Goal: Transaction & Acquisition: Book appointment/travel/reservation

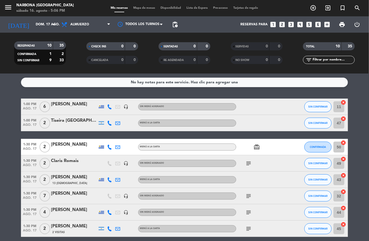
click at [312, 10] on icon "add_circle_outline" at bounding box center [313, 8] width 7 height 7
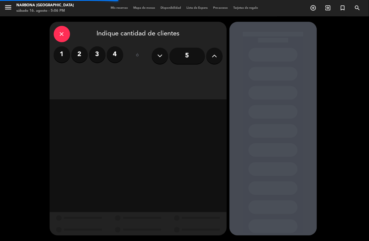
click at [115, 54] on label "4" at bounding box center [115, 54] width 16 height 16
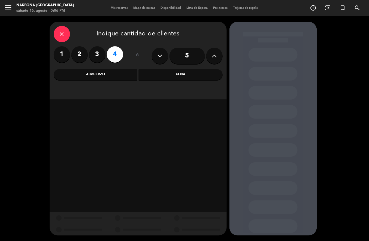
click at [116, 75] on div "Almuerzo" at bounding box center [96, 74] width 84 height 11
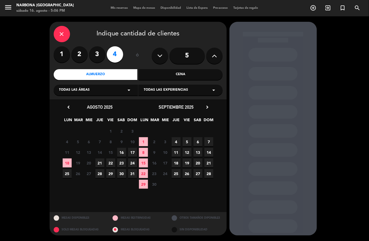
click at [133, 151] on span "17" at bounding box center [132, 152] width 9 height 9
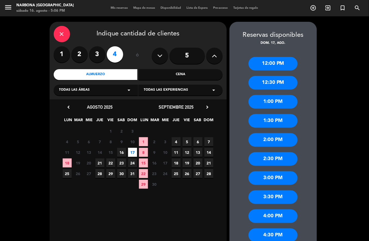
click at [273, 120] on div "1:30 PM" at bounding box center [272, 121] width 49 height 14
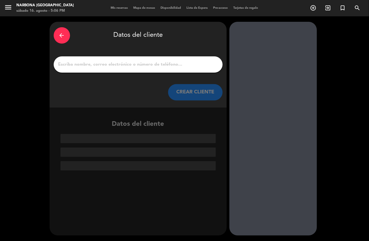
click at [146, 65] on input "1" at bounding box center [138, 65] width 161 height 8
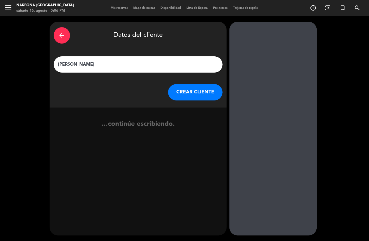
type input "[PERSON_NAME]"
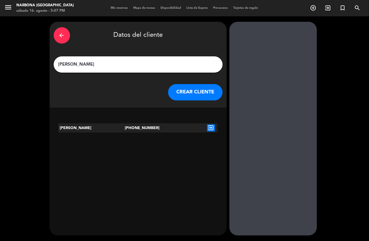
click at [210, 128] on icon "exit_to_app" at bounding box center [211, 127] width 8 height 7
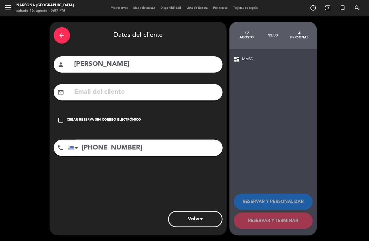
click at [116, 118] on div "Crear reserva sin correo electrónico" at bounding box center [104, 119] width 74 height 5
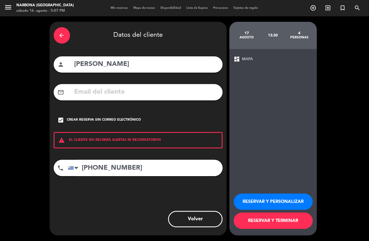
click at [276, 220] on button "RESERVAR Y TERMINAR" at bounding box center [273, 221] width 79 height 16
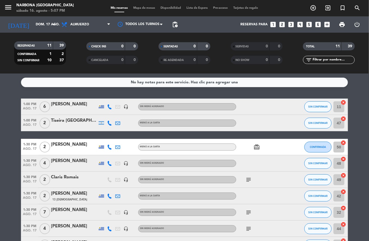
click at [246, 180] on icon "subject" at bounding box center [248, 179] width 7 height 7
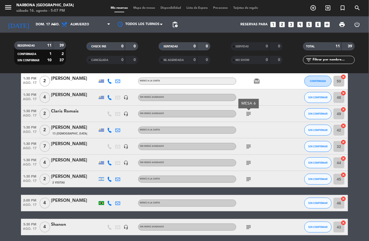
click at [246, 146] on icon "subject" at bounding box center [248, 146] width 7 height 7
click at [247, 161] on icon "subject" at bounding box center [248, 163] width 7 height 7
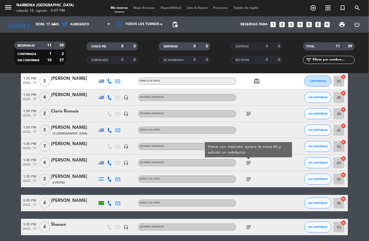
click at [248, 178] on icon "subject" at bounding box center [248, 179] width 7 height 7
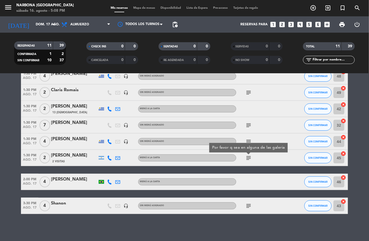
scroll to position [85, 0]
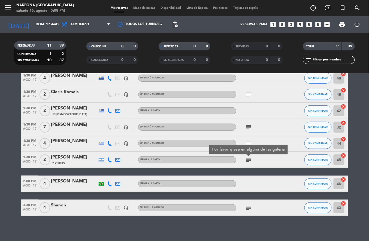
click at [234, 207] on div "Sin menú asignado" at bounding box center [187, 207] width 98 height 7
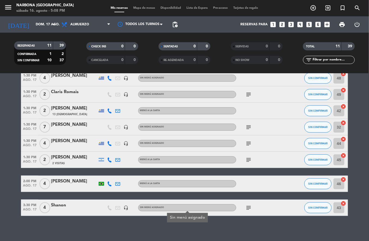
click at [245, 210] on icon "subject" at bounding box center [248, 208] width 7 height 7
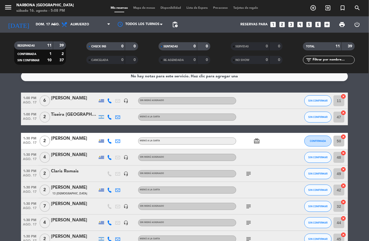
scroll to position [0, 0]
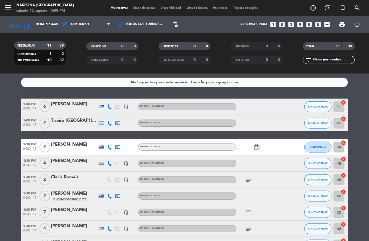
click at [62, 160] on div "[PERSON_NAME]" at bounding box center [74, 160] width 46 height 7
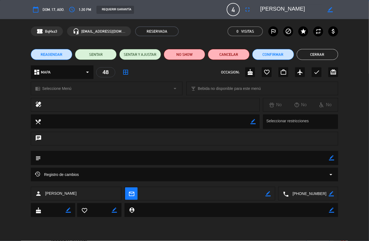
click at [255, 120] on icon "border_color" at bounding box center [252, 121] width 5 height 5
click at [330, 159] on icon "border_color" at bounding box center [331, 157] width 5 height 5
click at [133, 159] on textarea at bounding box center [185, 158] width 288 height 14
type textarea "MESA 10"
click at [330, 159] on icon at bounding box center [331, 157] width 5 height 5
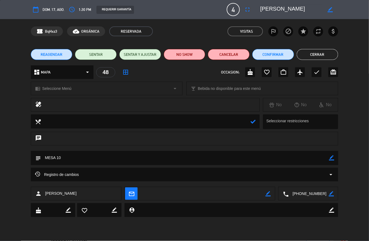
click at [316, 55] on button "Cerrar" at bounding box center [318, 54] width 42 height 11
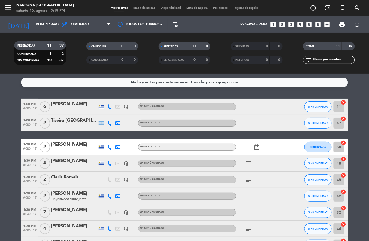
click at [313, 8] on icon "add_circle_outline" at bounding box center [313, 8] width 7 height 7
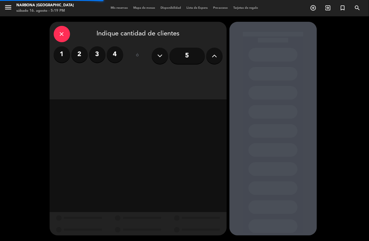
click at [80, 54] on label "2" at bounding box center [79, 54] width 16 height 16
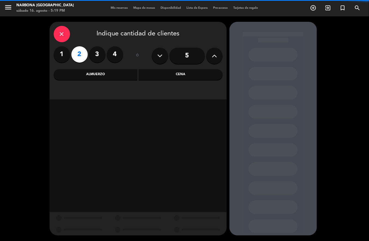
click at [114, 73] on div "Almuerzo" at bounding box center [96, 74] width 84 height 11
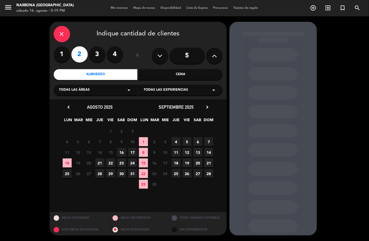
click at [133, 155] on span "17" at bounding box center [132, 152] width 9 height 9
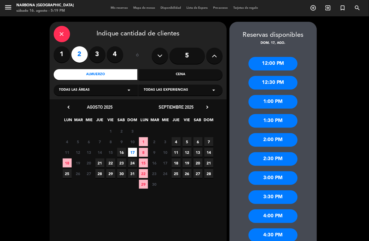
click at [277, 121] on div "1:30 PM" at bounding box center [272, 121] width 49 height 14
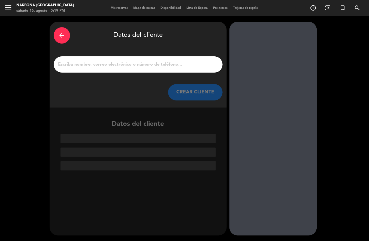
click at [183, 65] on input "1" at bounding box center [138, 65] width 161 height 8
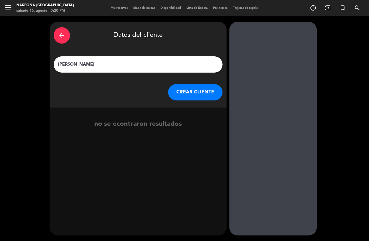
click at [172, 66] on input "[PERSON_NAME]" at bounding box center [138, 65] width 161 height 8
type input "[PERSON_NAME]"
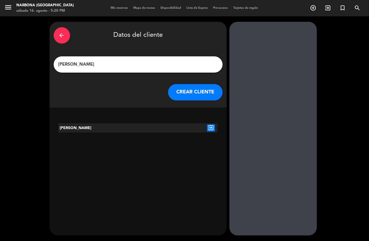
click at [209, 130] on icon "exit_to_app" at bounding box center [211, 127] width 8 height 7
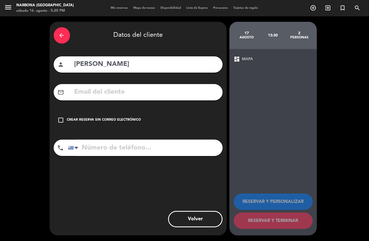
click at [128, 120] on div "Crear reserva sin correo electrónico" at bounding box center [104, 119] width 74 height 5
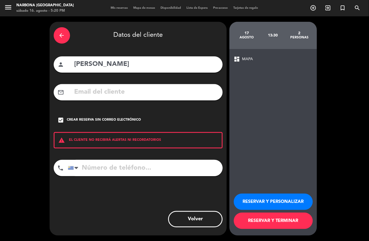
click at [273, 221] on button "RESERVAR Y TERMINAR" at bounding box center [273, 221] width 79 height 16
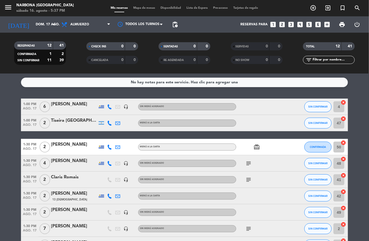
click at [314, 11] on icon "add_circle_outline" at bounding box center [313, 8] width 7 height 7
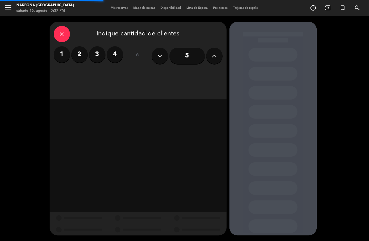
click at [208, 59] on button at bounding box center [214, 56] width 16 height 16
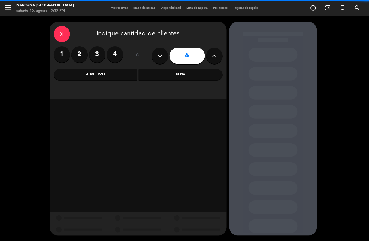
click at [153, 57] on button at bounding box center [160, 56] width 16 height 16
type input "5"
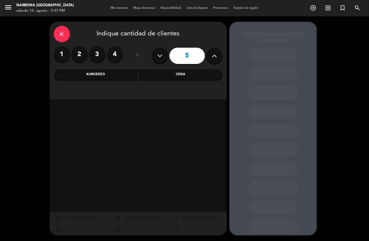
click at [120, 72] on div "Almuerzo" at bounding box center [96, 74] width 84 height 11
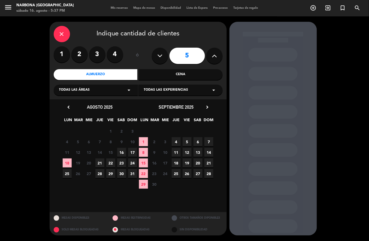
click at [132, 153] on span "17" at bounding box center [132, 152] width 9 height 9
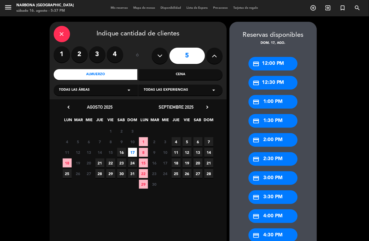
click at [273, 142] on div "credit_card 2:00 PM" at bounding box center [272, 140] width 49 height 14
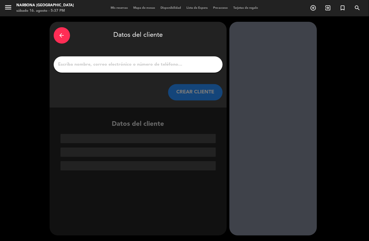
click at [180, 63] on input "1" at bounding box center [138, 65] width 161 height 8
click at [131, 63] on input "1" at bounding box center [138, 65] width 161 height 8
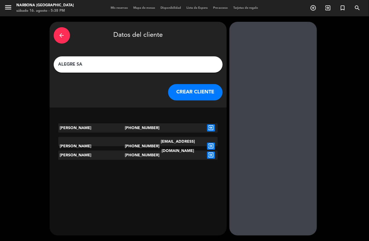
type input "ALEGRE SA"
click at [115, 142] on div "[PERSON_NAME]" at bounding box center [91, 146] width 66 height 19
click at [208, 143] on icon "exit_to_app" at bounding box center [211, 146] width 8 height 7
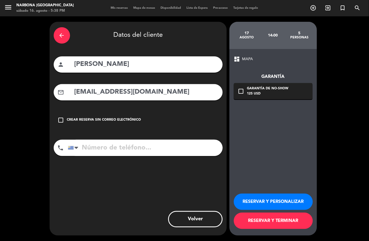
type input "[PHONE_NUMBER]"
click at [281, 203] on button "RESERVAR Y PERSONALIZAR" at bounding box center [273, 202] width 79 height 16
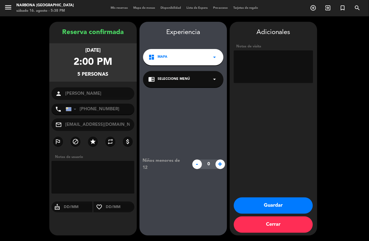
click at [268, 60] on textarea at bounding box center [273, 66] width 79 height 33
click at [278, 60] on textarea at bounding box center [273, 66] width 79 height 33
type textarea "CERCA DE VENTANA. ADENTRO"
click at [279, 204] on button "Guardar" at bounding box center [273, 205] width 79 height 16
